Goal: Transaction & Acquisition: Book appointment/travel/reservation

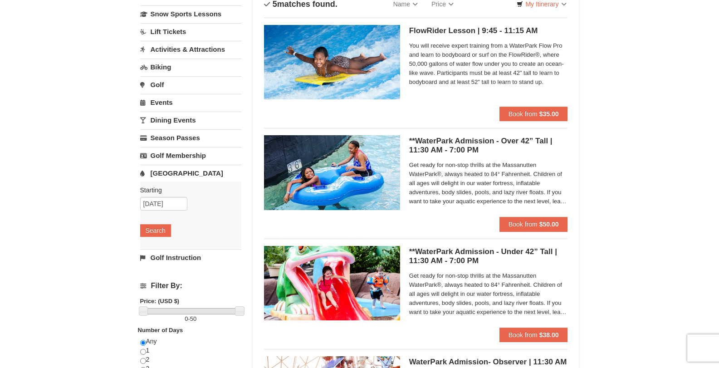
scroll to position [45, 0]
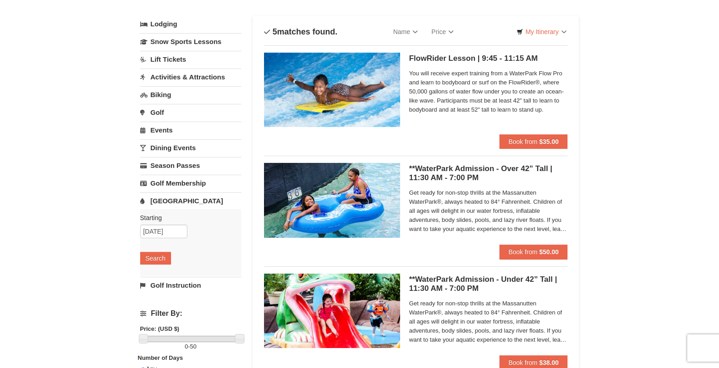
click at [160, 203] on link "[GEOGRAPHIC_DATA]" at bounding box center [190, 200] width 101 height 17
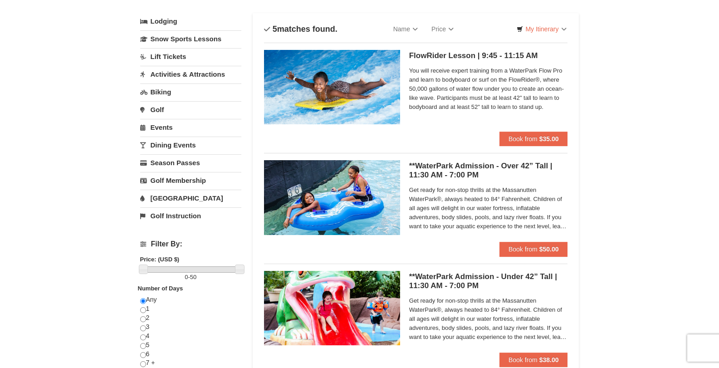
scroll to position [28, 0]
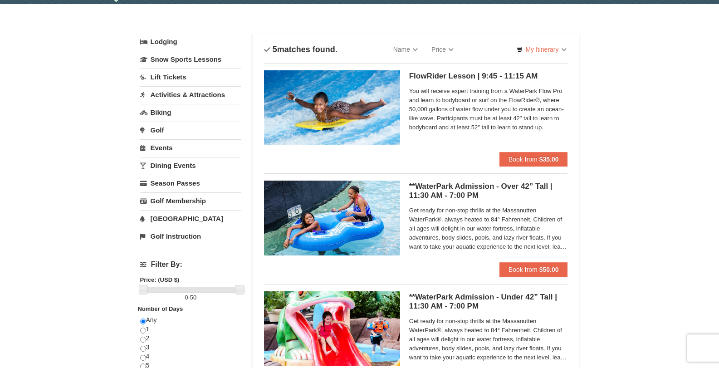
click at [175, 217] on link "[GEOGRAPHIC_DATA]" at bounding box center [190, 218] width 101 height 17
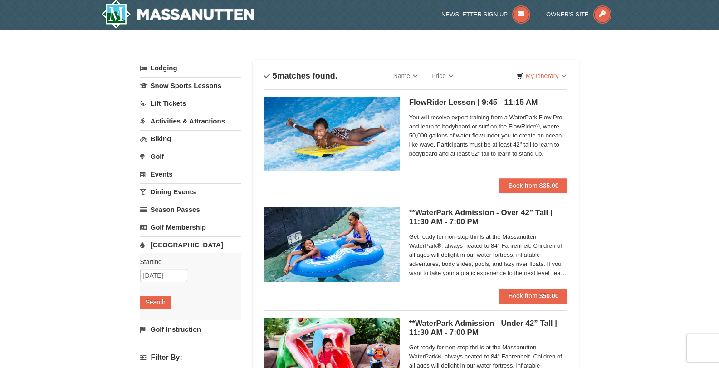
scroll to position [0, 0]
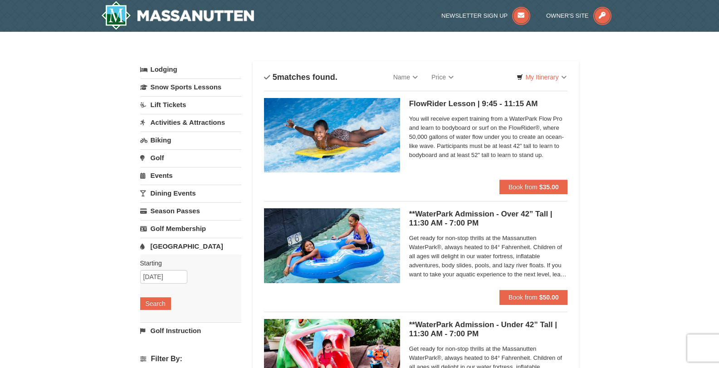
click at [174, 245] on link "[GEOGRAPHIC_DATA]" at bounding box center [190, 246] width 101 height 17
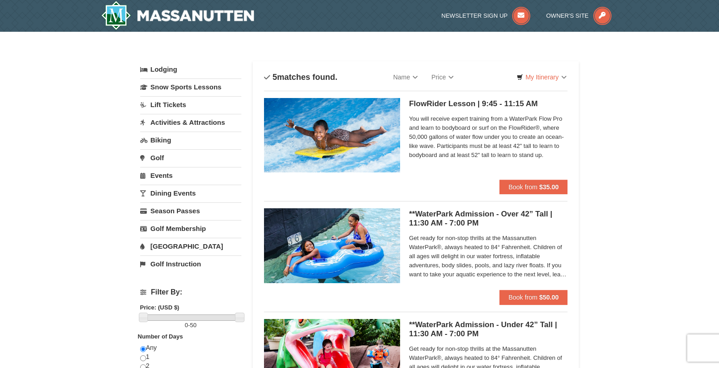
click at [174, 245] on link "[GEOGRAPHIC_DATA]" at bounding box center [190, 246] width 101 height 17
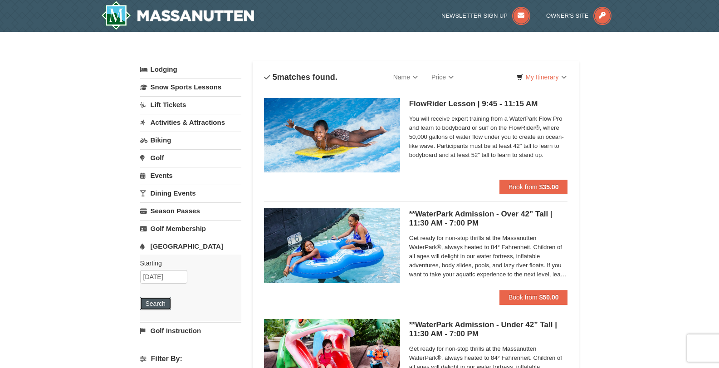
click at [157, 303] on button "Search" at bounding box center [155, 303] width 31 height 13
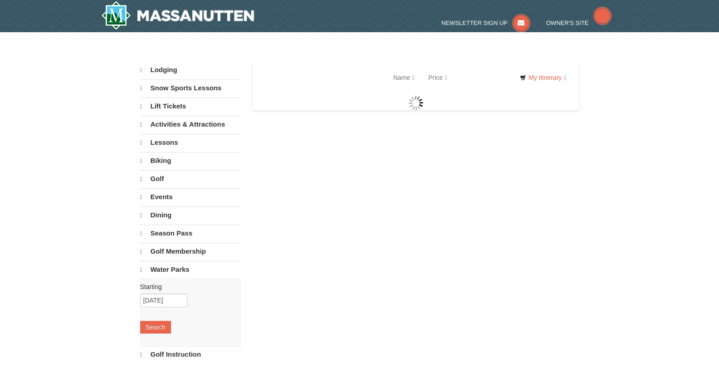
select select "10"
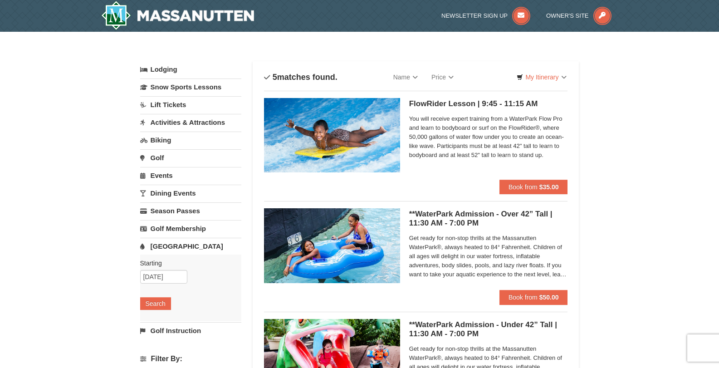
drag, startPoint x: 0, startPoint y: 0, endPoint x: 680, endPoint y: 115, distance: 689.5
click at [680, 115] on div "× Categories List Filter My Itinerary Questions? 1-540-289-9441 Lodging Arrival…" at bounding box center [359, 350] width 719 height 636
click at [450, 212] on h5 "**WaterPark Admission - Over 42” Tall | 11:30 AM - 7:00 PM Massanutten Indoor/O…" at bounding box center [488, 219] width 159 height 18
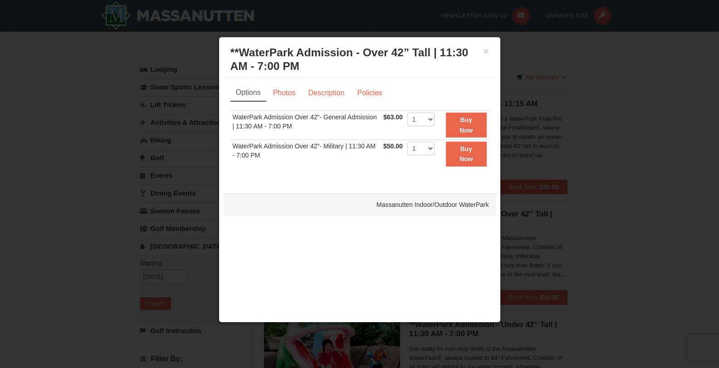
click at [49, 195] on div at bounding box center [359, 184] width 719 height 368
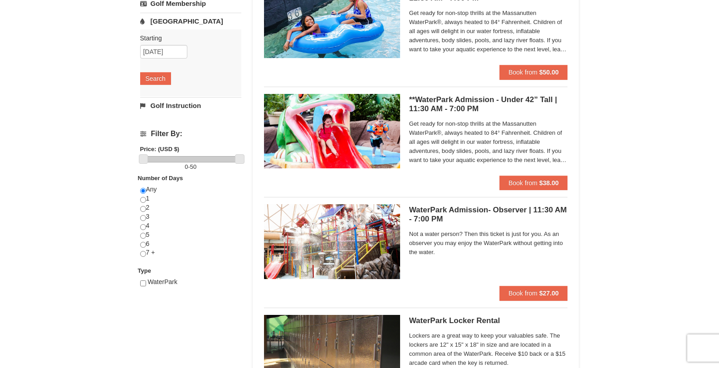
scroll to position [227, 0]
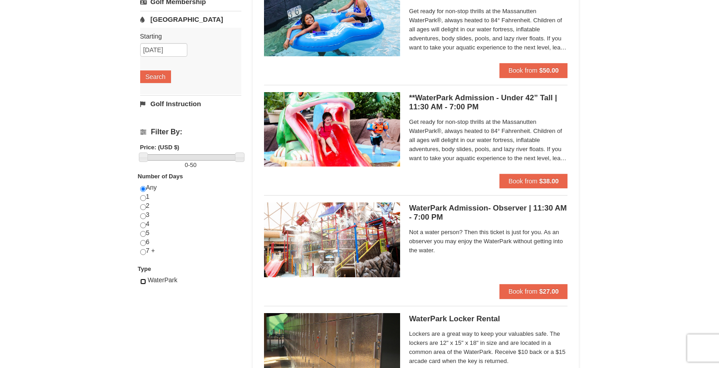
click at [143, 281] on input "checkbox" at bounding box center [143, 282] width 6 height 6
checkbox input "true"
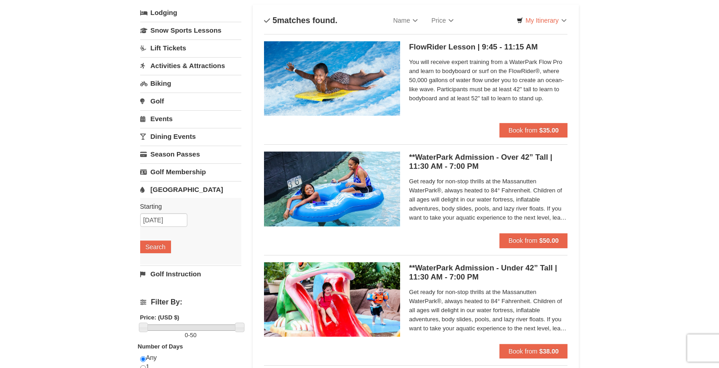
scroll to position [0, 0]
